Goal: Navigation & Orientation: Find specific page/section

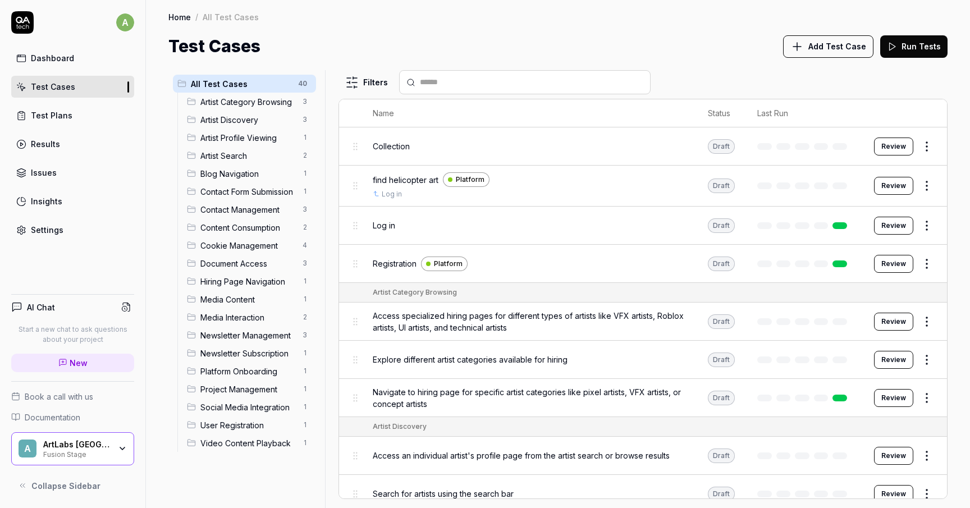
click at [319, 49] on div "Test Cases Add Test Case Run Tests" at bounding box center [557, 46] width 779 height 25
click at [99, 444] on div "ArtLabs [GEOGRAPHIC_DATA]" at bounding box center [76, 444] width 67 height 10
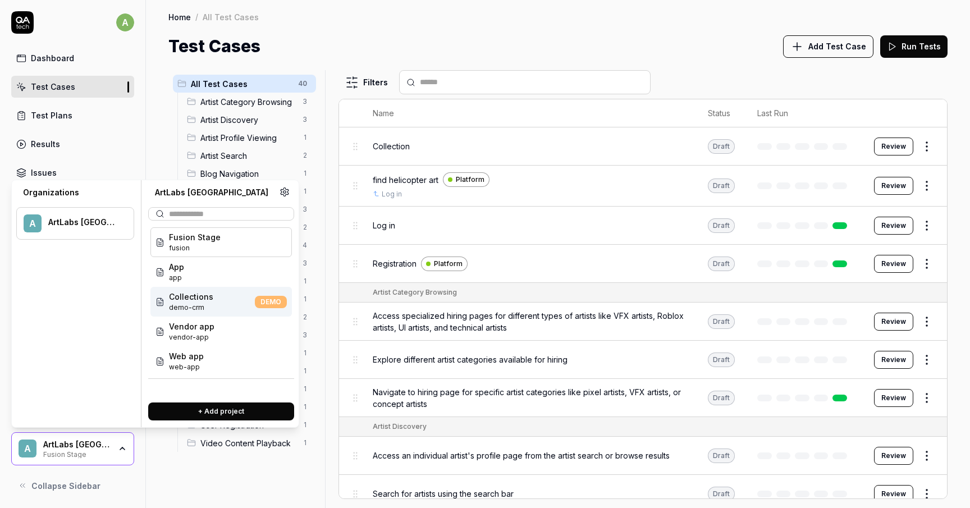
click at [182, 307] on span "demo-crm" at bounding box center [191, 307] width 44 height 10
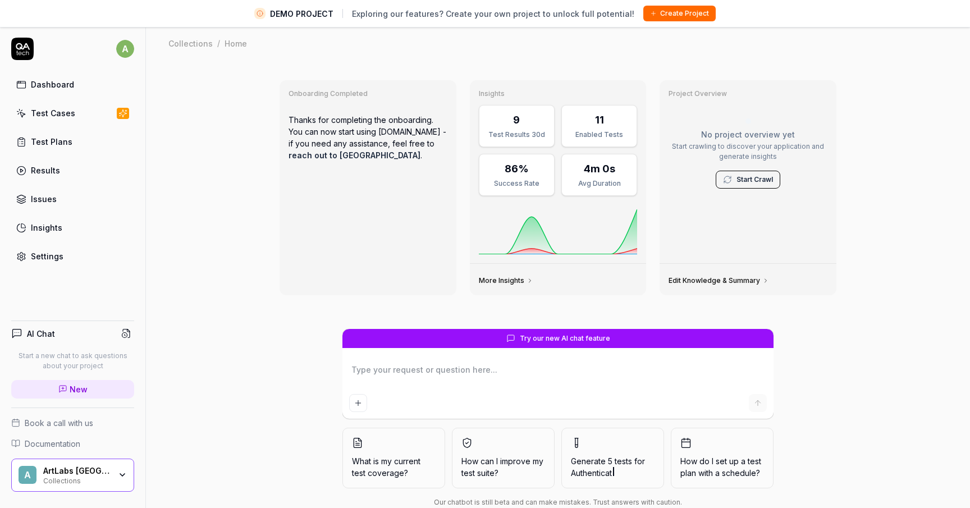
type textarea "*"
click at [52, 118] on div "Test Cases" at bounding box center [53, 113] width 44 height 12
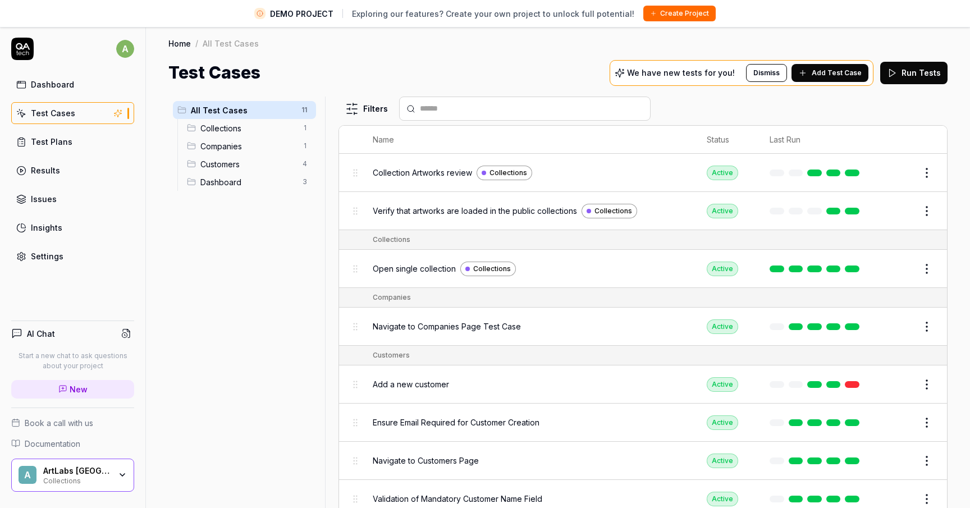
click at [45, 148] on link "Test Plans" at bounding box center [72, 142] width 123 height 22
